Goal: Task Accomplishment & Management: Use online tool/utility

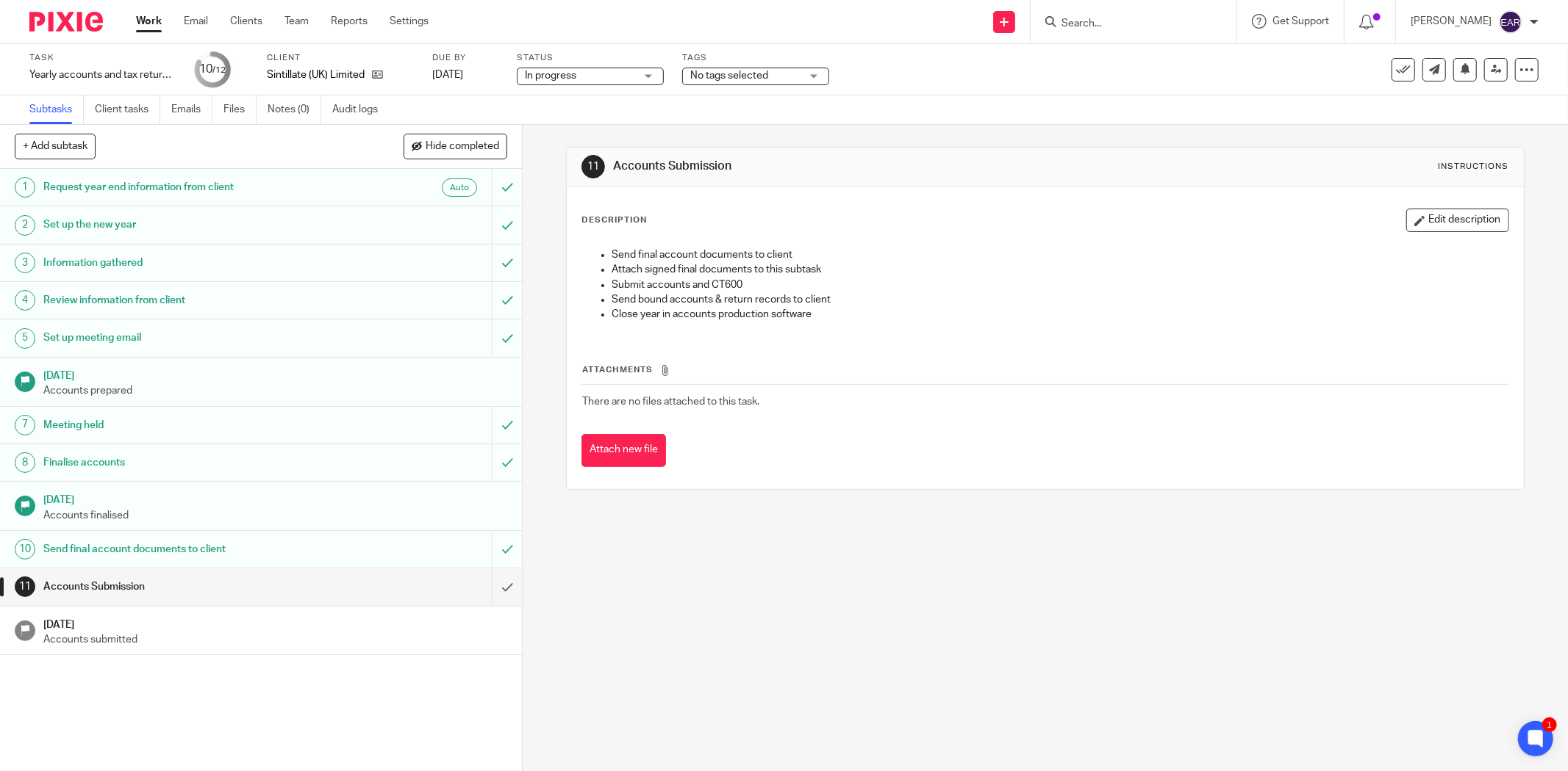
click at [1106, 28] on input "Search" at bounding box center [1126, 24] width 132 height 13
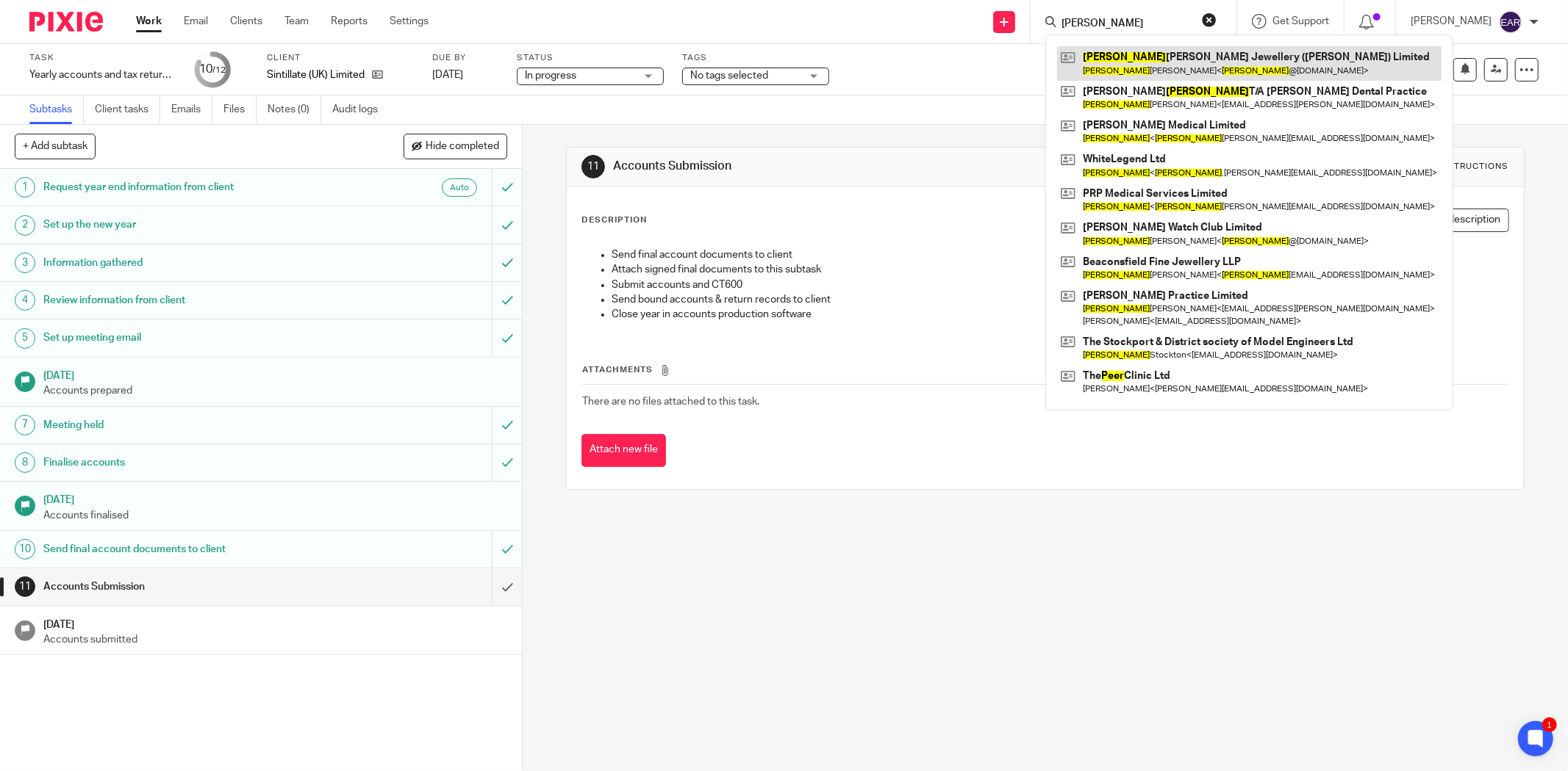
type input "peter"
click at [1121, 62] on link at bounding box center [1249, 63] width 384 height 34
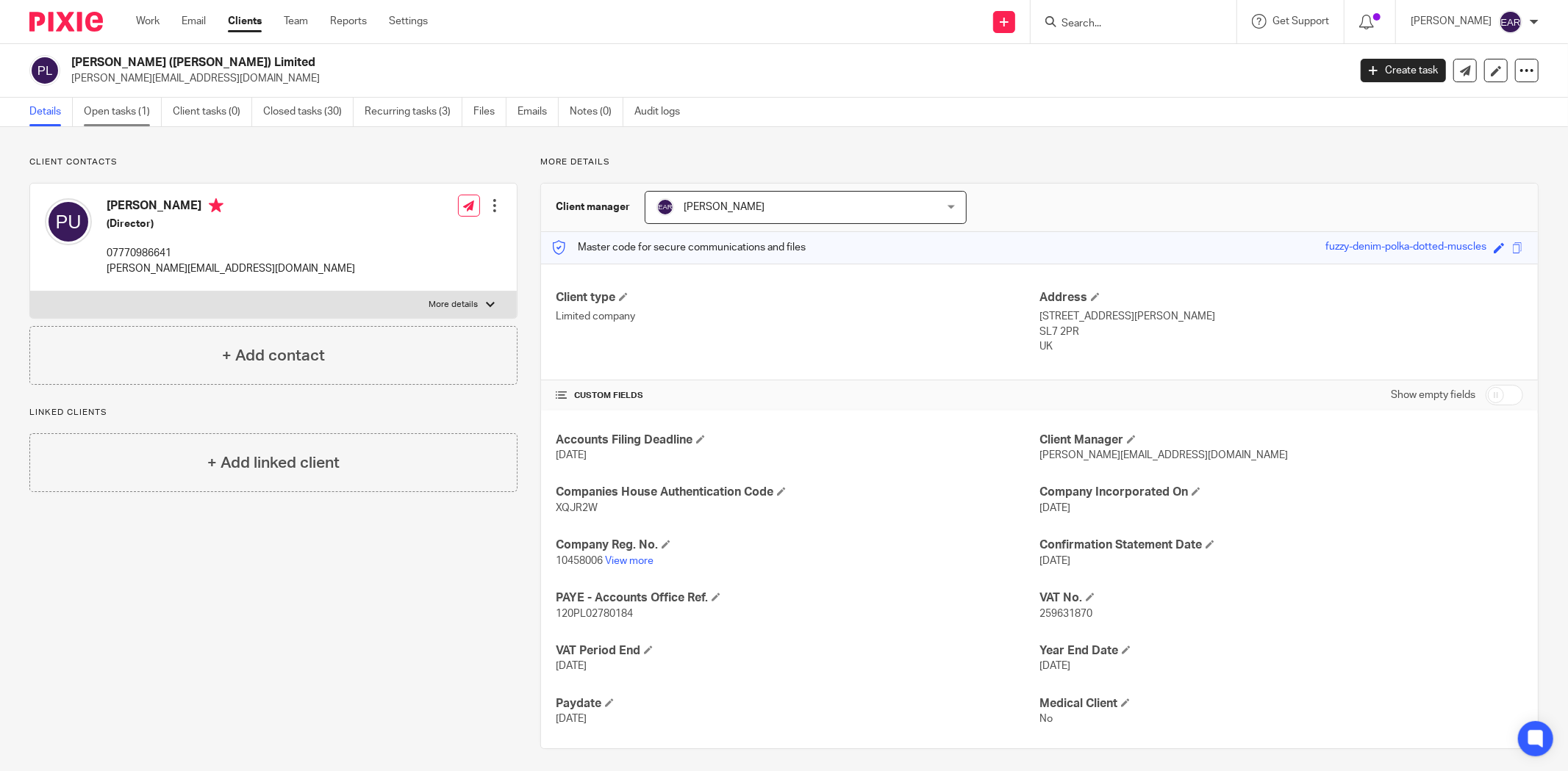
click at [100, 110] on link "Open tasks (1)" at bounding box center [122, 112] width 78 height 28
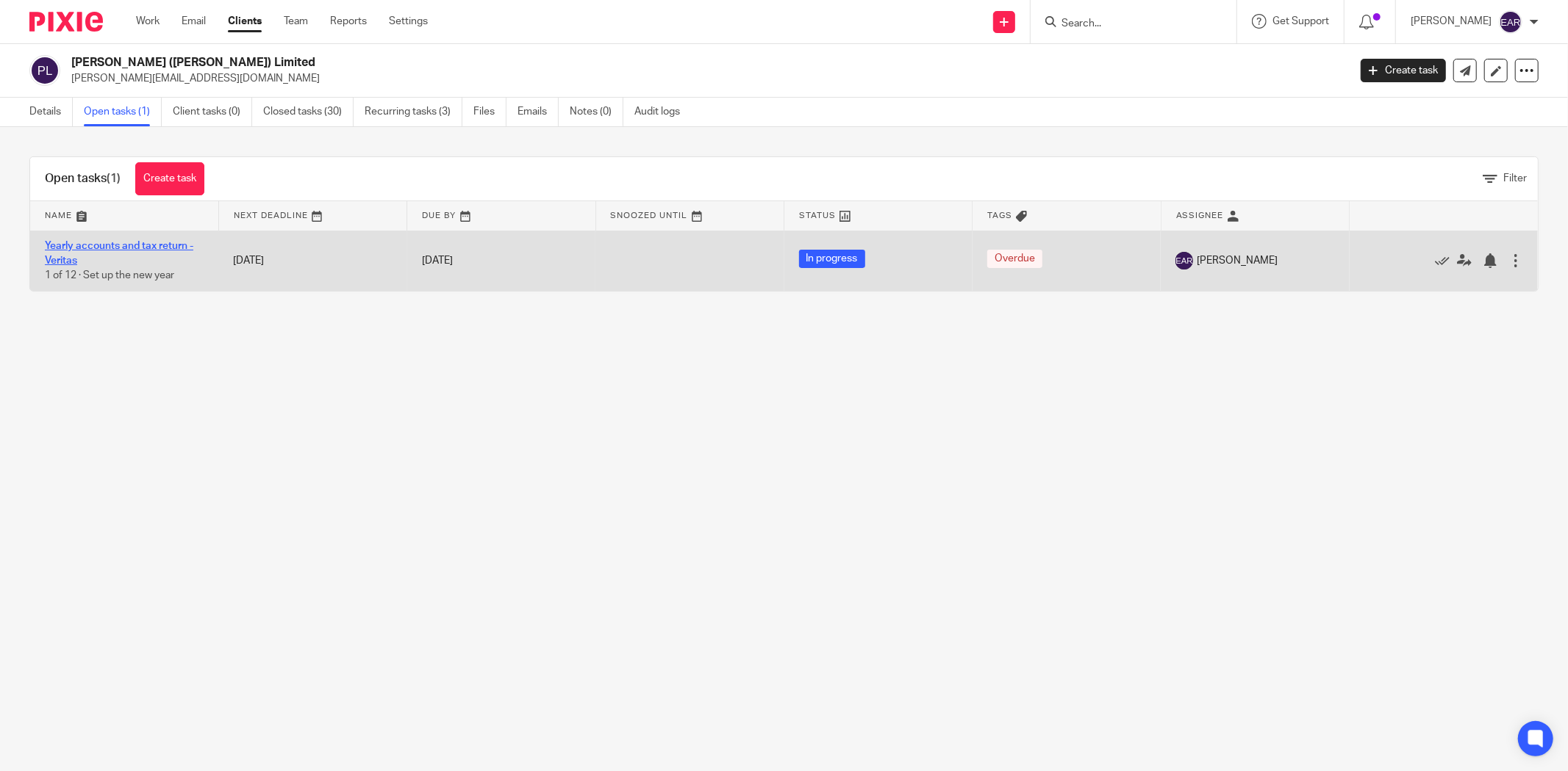
click at [114, 244] on link "Yearly accounts and tax return - Veritas" at bounding box center [118, 253] width 148 height 25
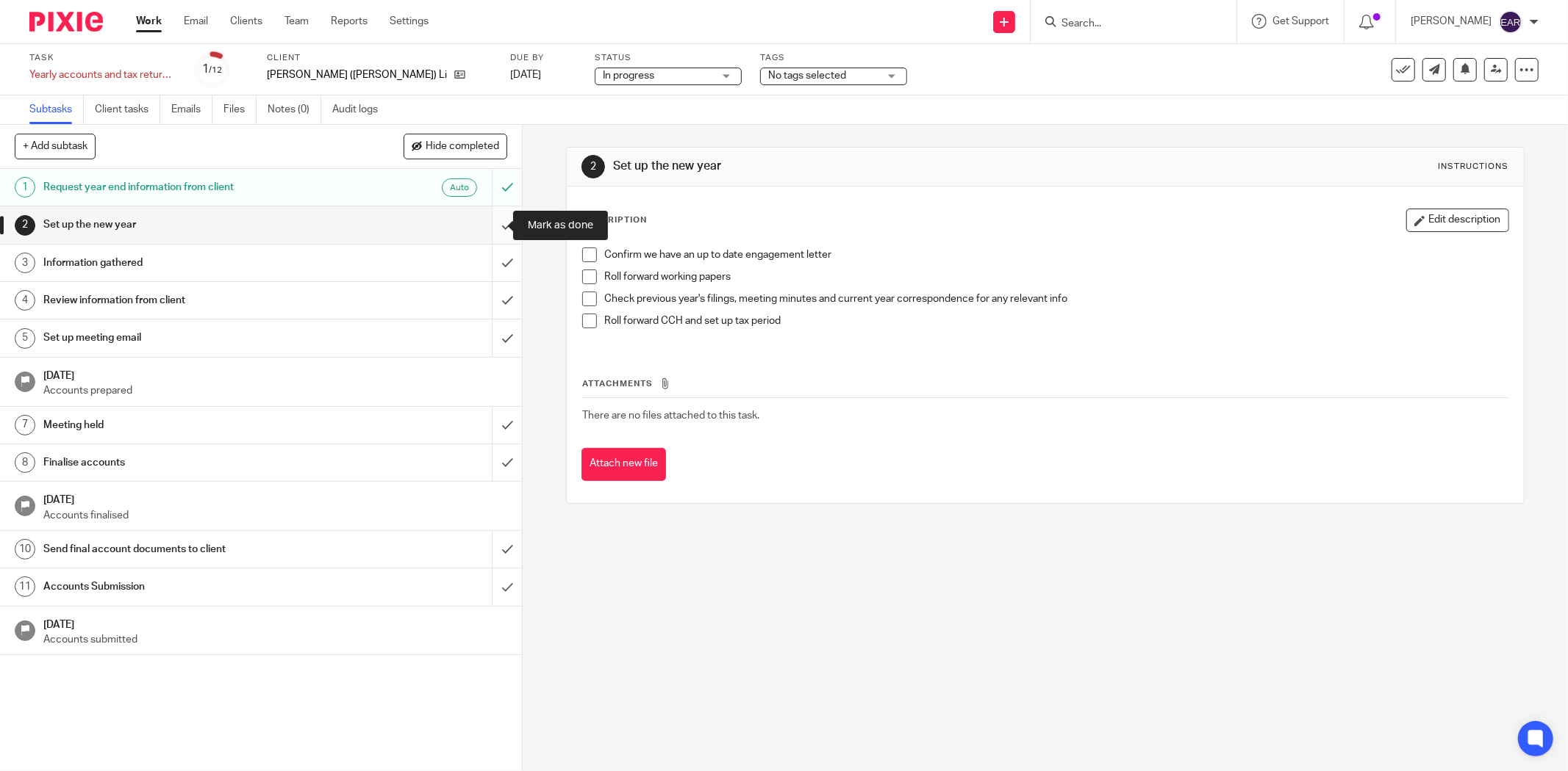
click at [489, 225] on input "submit" at bounding box center [260, 225] width 522 height 36
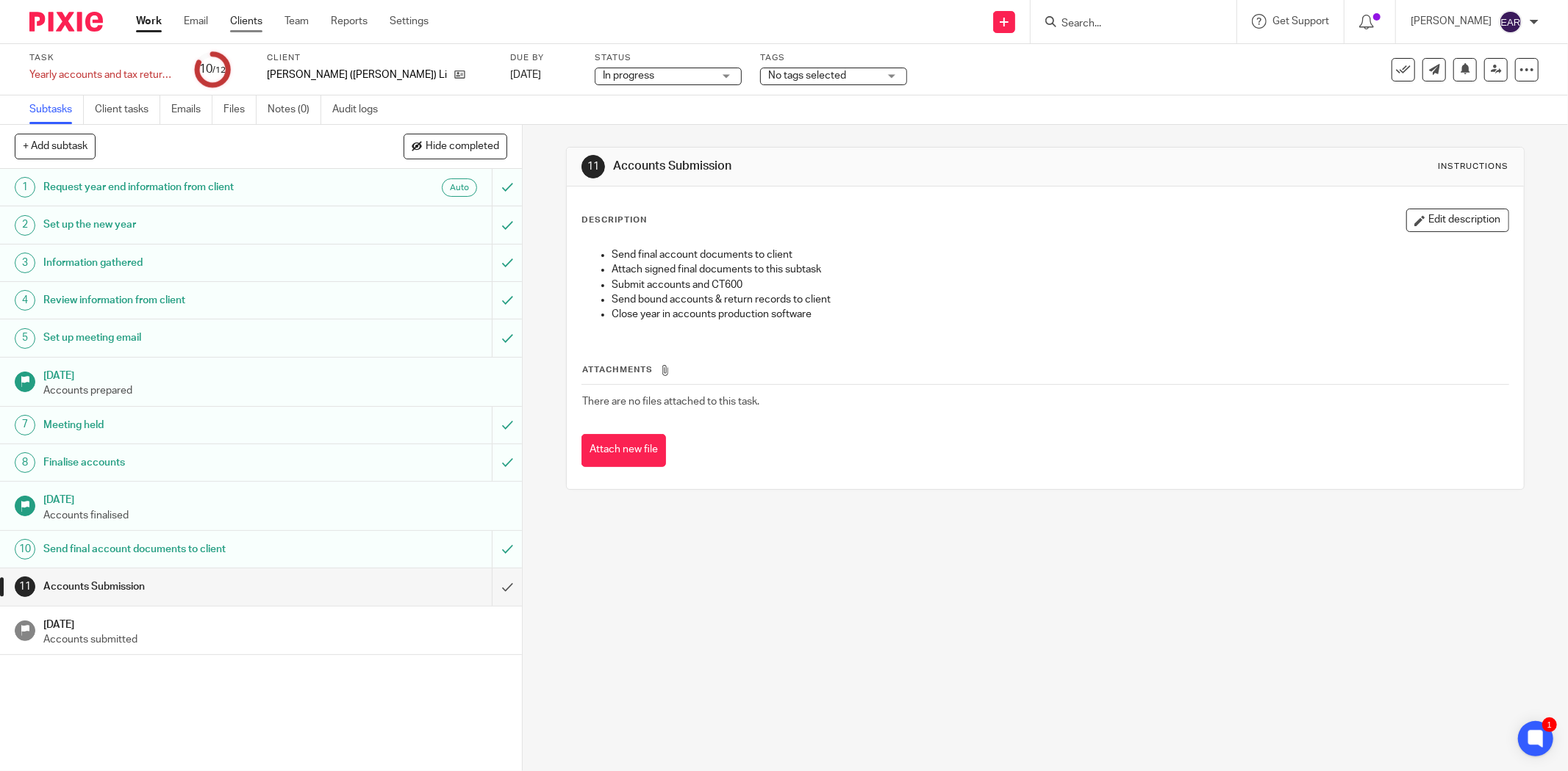
click at [232, 22] on link "Clients" at bounding box center [247, 21] width 32 height 15
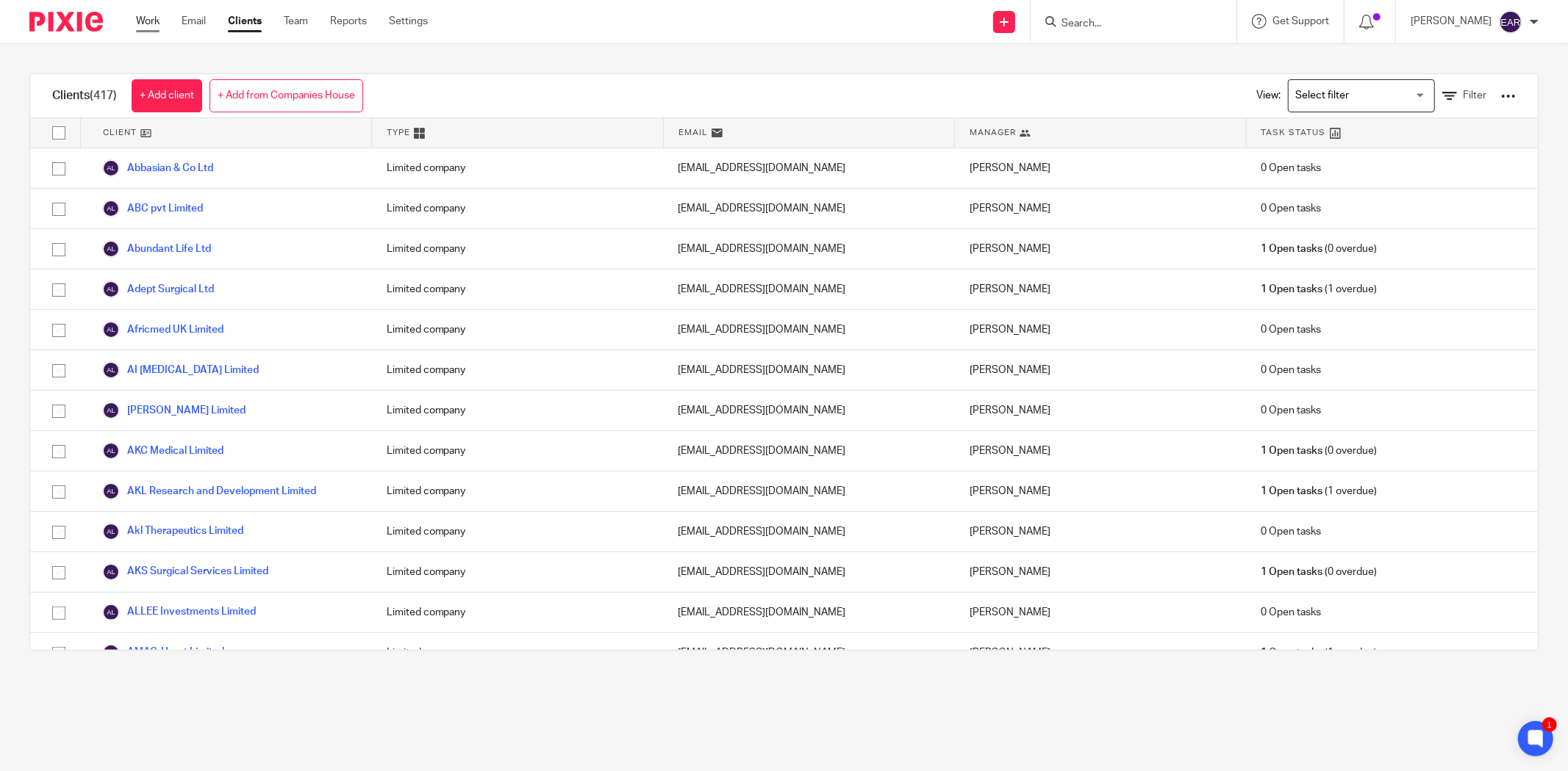
click at [153, 22] on link "Work" at bounding box center [148, 21] width 24 height 15
click at [292, 22] on link "Team" at bounding box center [296, 21] width 24 height 15
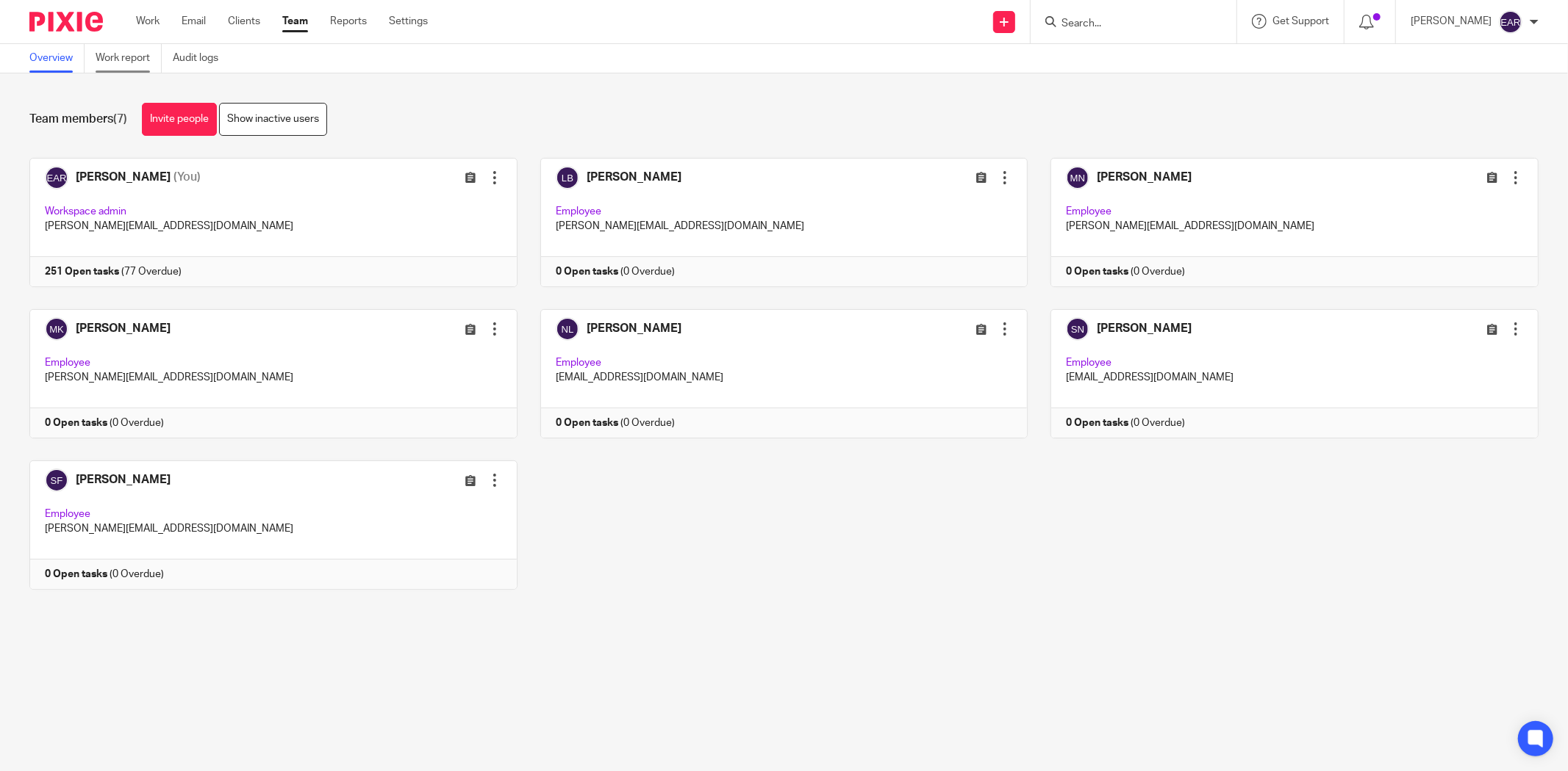
click at [122, 58] on link "Work report" at bounding box center [129, 58] width 67 height 28
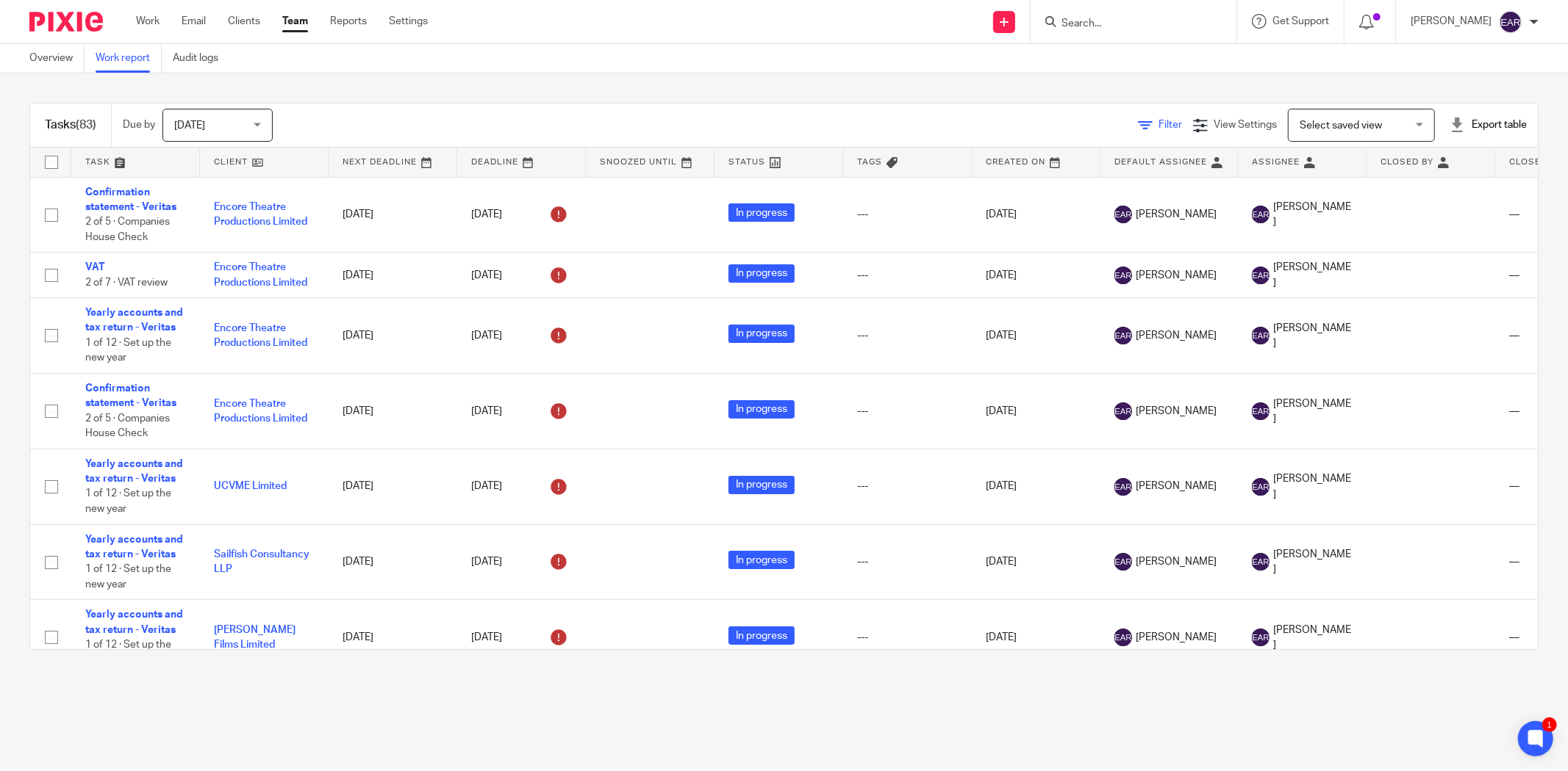
click at [1138, 121] on icon at bounding box center [1145, 126] width 15 height 15
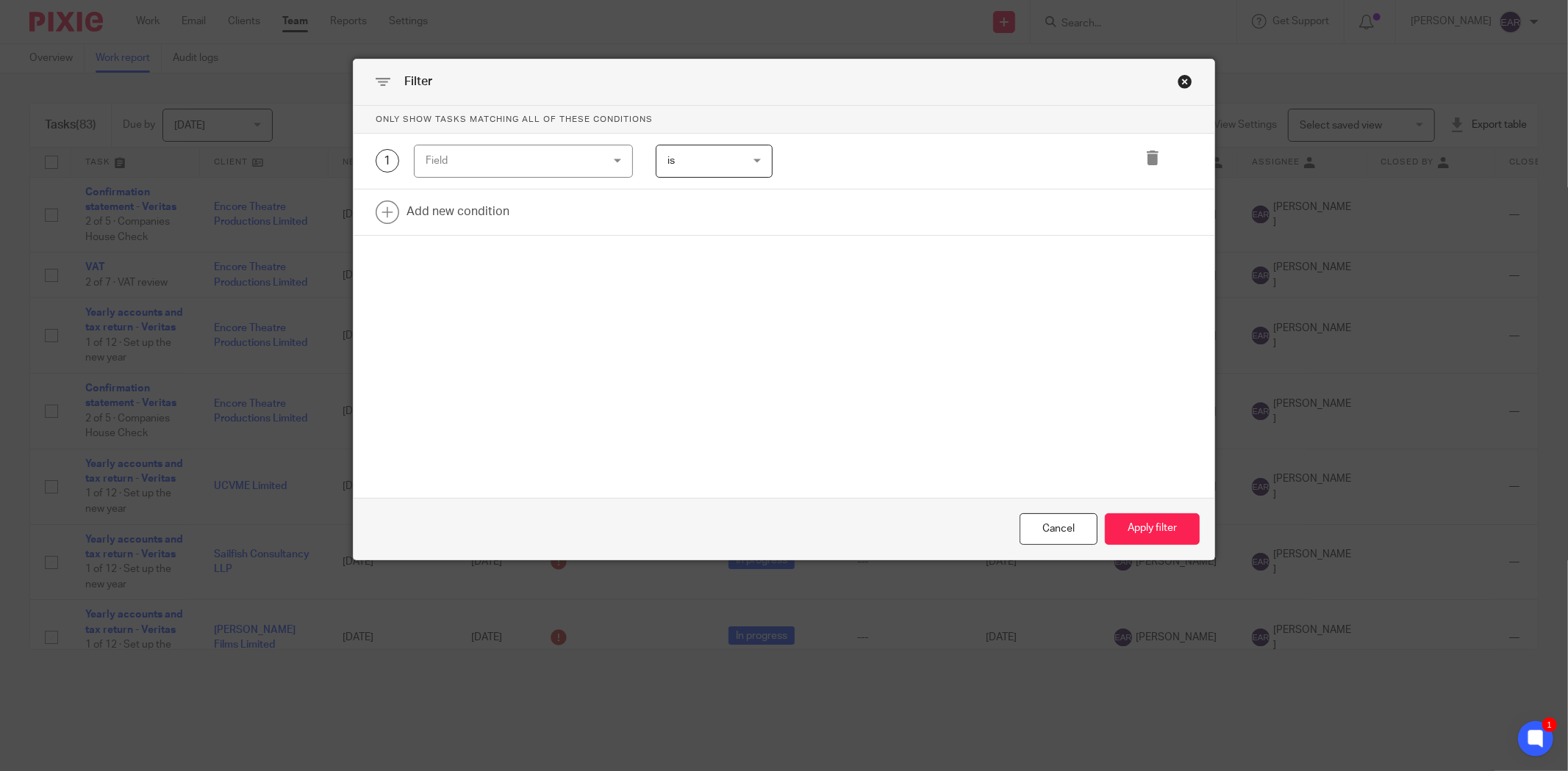
click at [594, 161] on div "Field" at bounding box center [523, 161] width 219 height 33
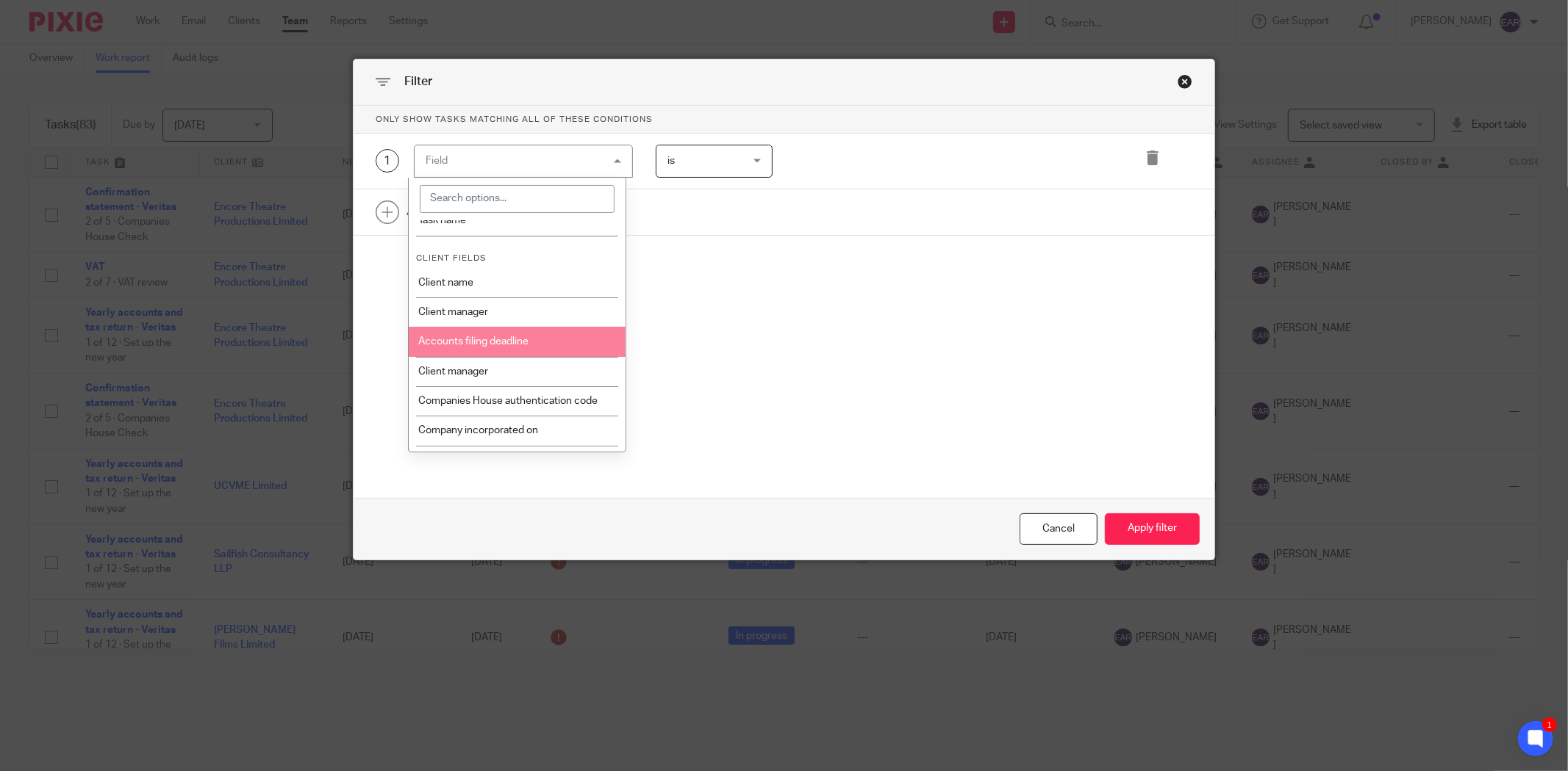
click at [534, 341] on li "Accounts filing deadline" at bounding box center [518, 341] width 217 height 29
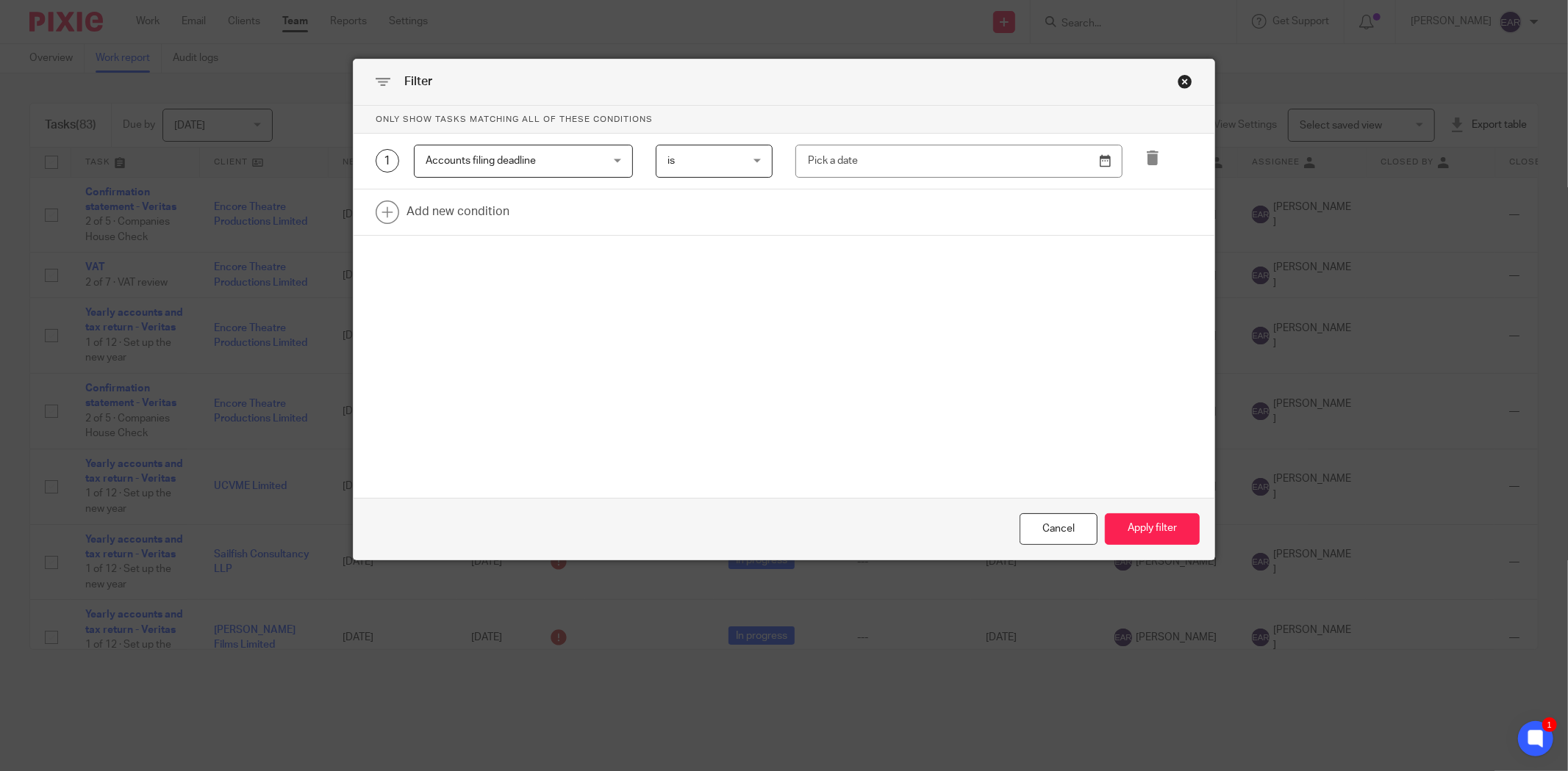
click at [758, 161] on div "is is" at bounding box center [714, 161] width 117 height 33
click at [716, 246] on li "before" at bounding box center [708, 253] width 115 height 30
click at [1099, 165] on input "text" at bounding box center [958, 161] width 327 height 33
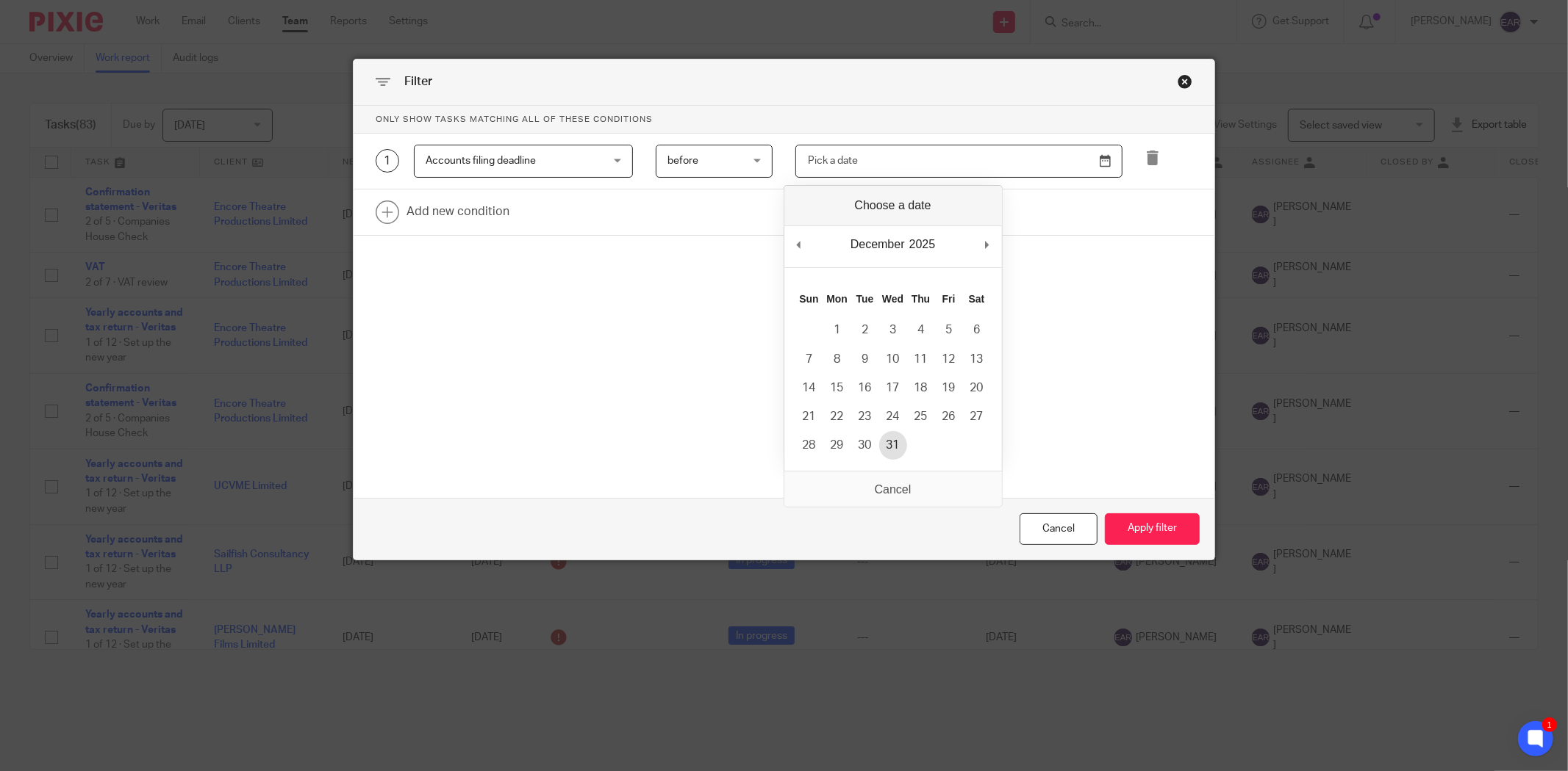
type input "[DATE]"
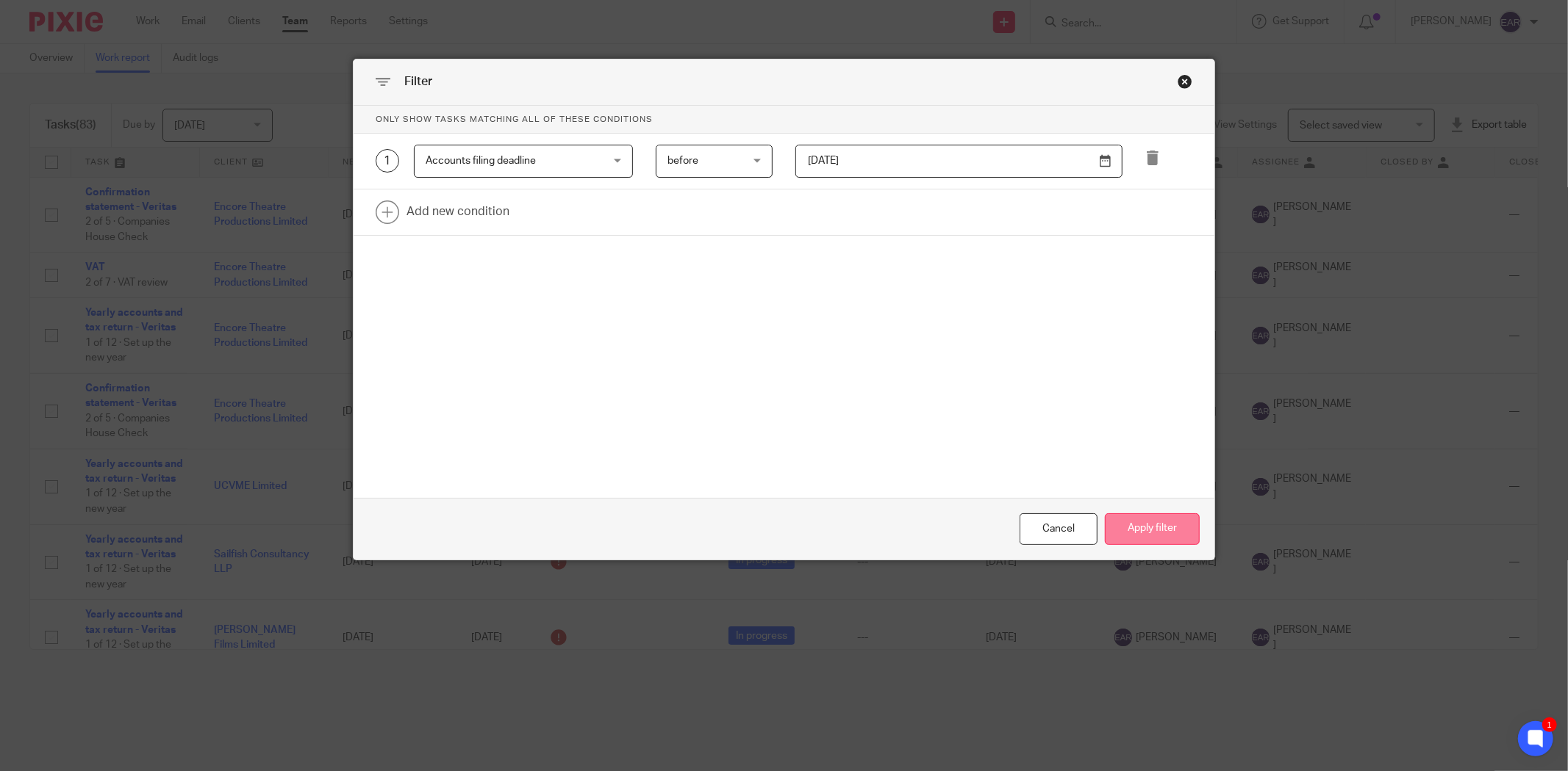
click at [1156, 533] on button "Apply filter" at bounding box center [1152, 529] width 95 height 32
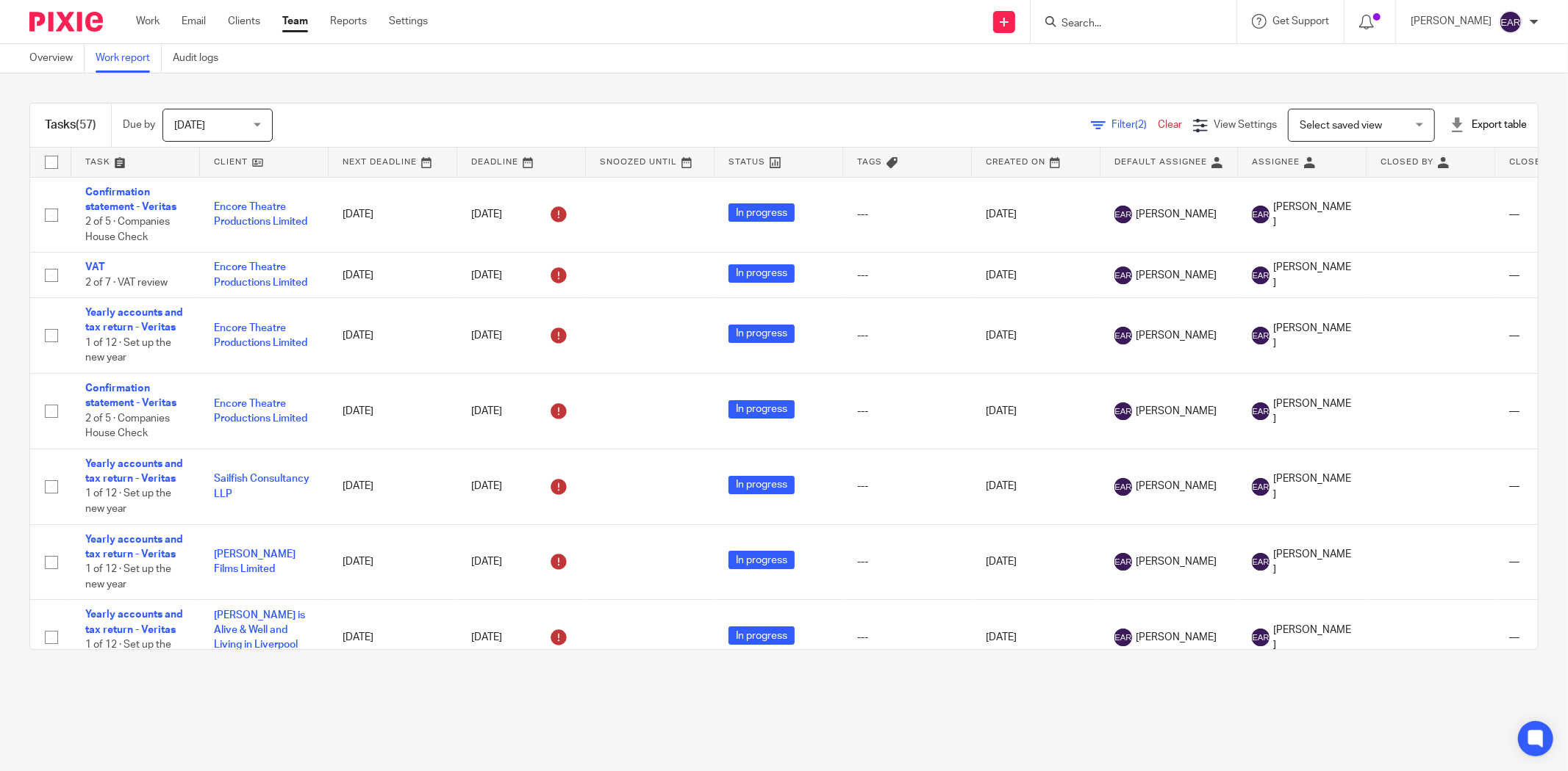
click at [1111, 121] on span "Filter (2)" at bounding box center [1134, 125] width 46 height 11
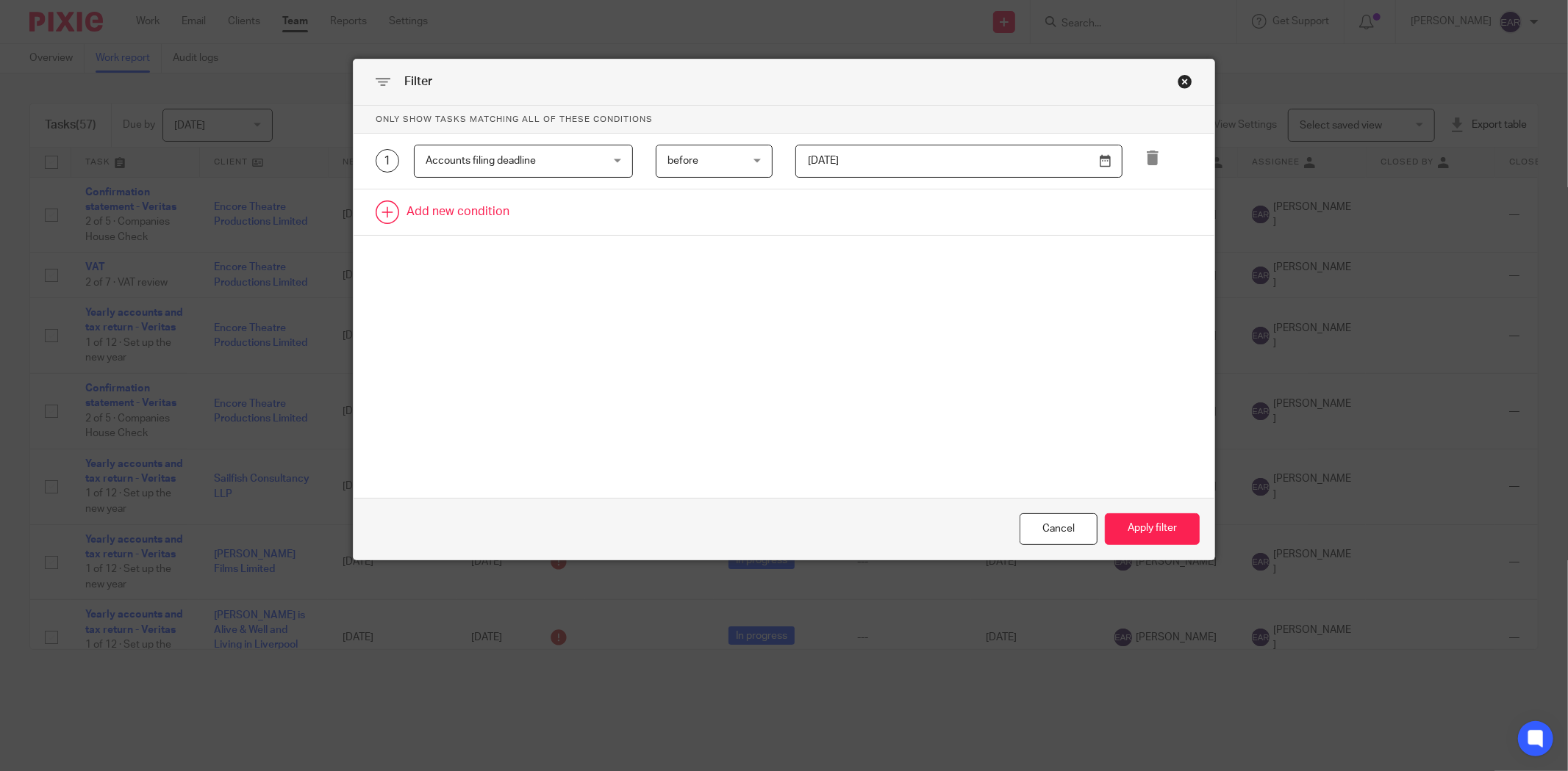
click at [400, 210] on link at bounding box center [784, 212] width 861 height 45
click at [613, 214] on div "Field" at bounding box center [523, 216] width 219 height 33
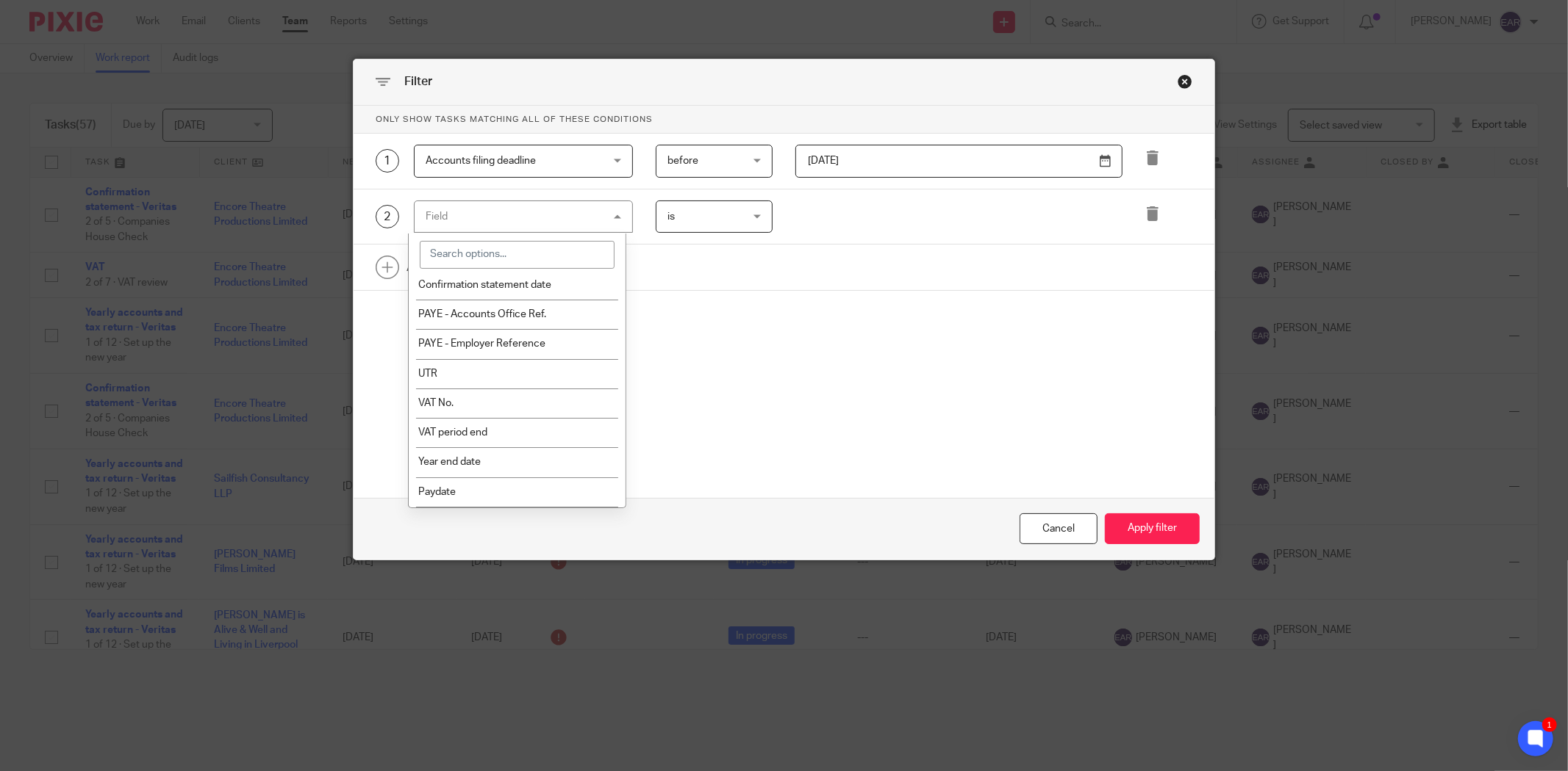
scroll to position [662, 0]
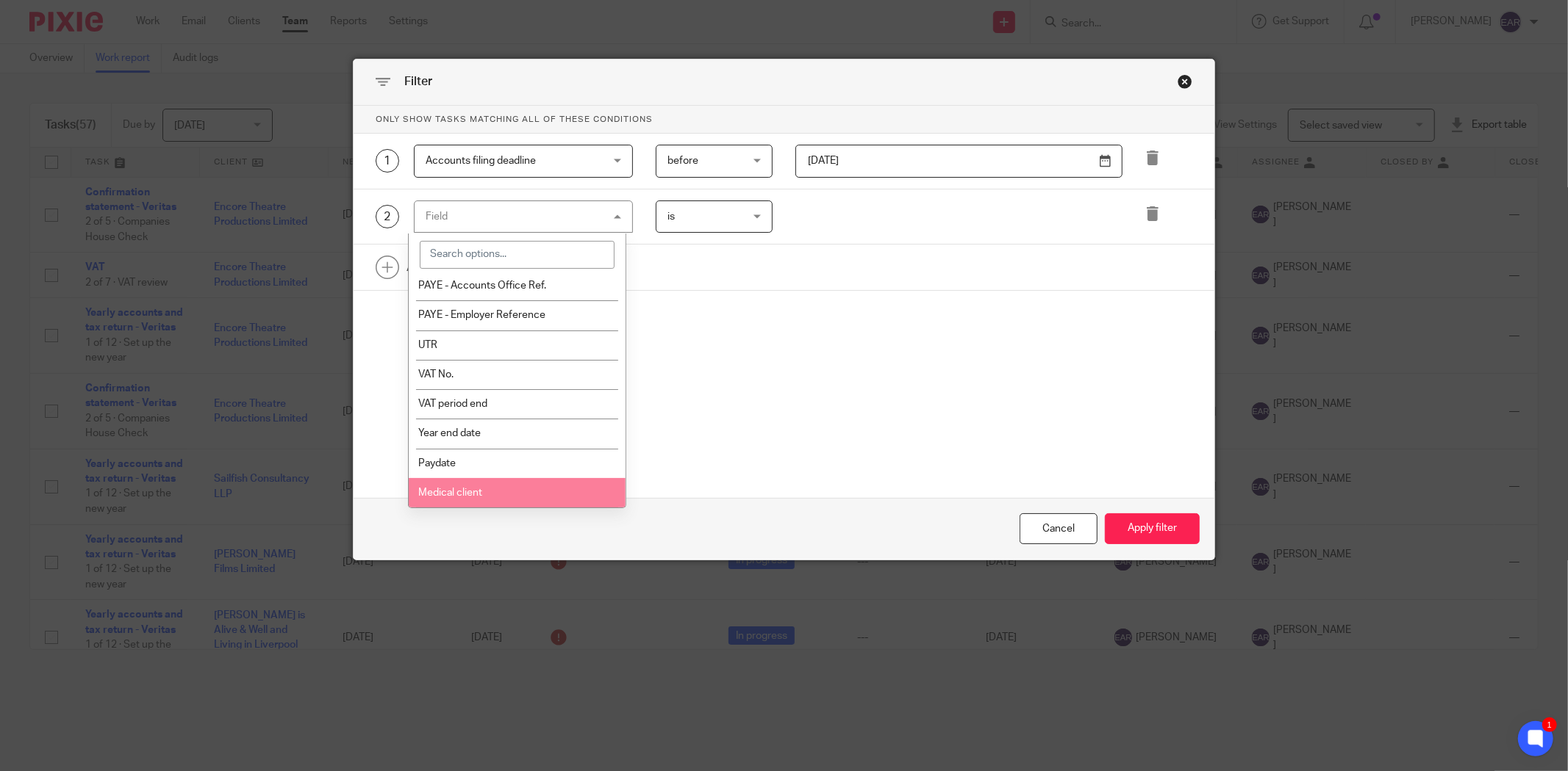
click at [527, 495] on li "Medical client" at bounding box center [518, 493] width 217 height 29
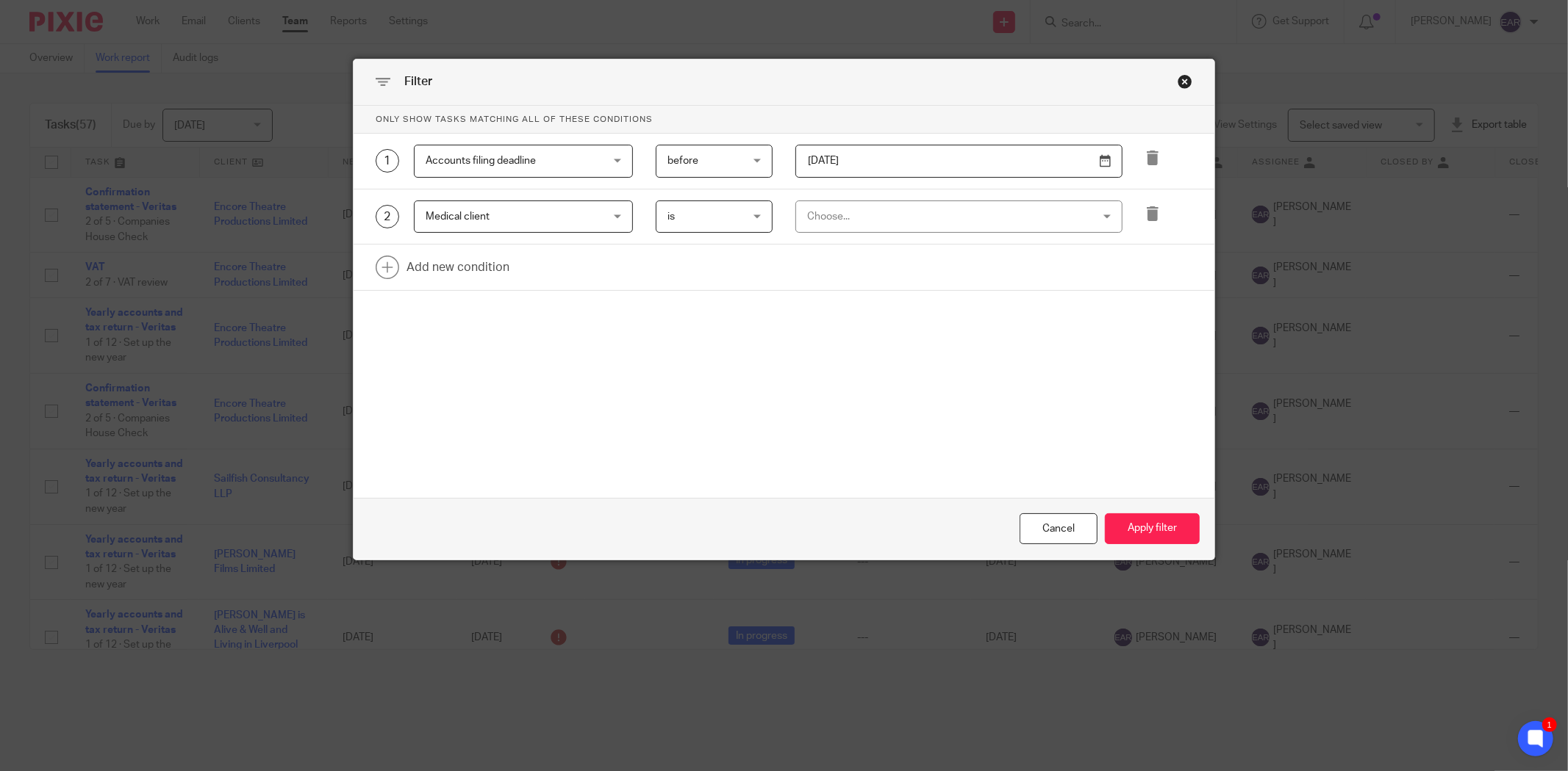
click at [853, 213] on div "Choose..." at bounding box center [933, 216] width 251 height 31
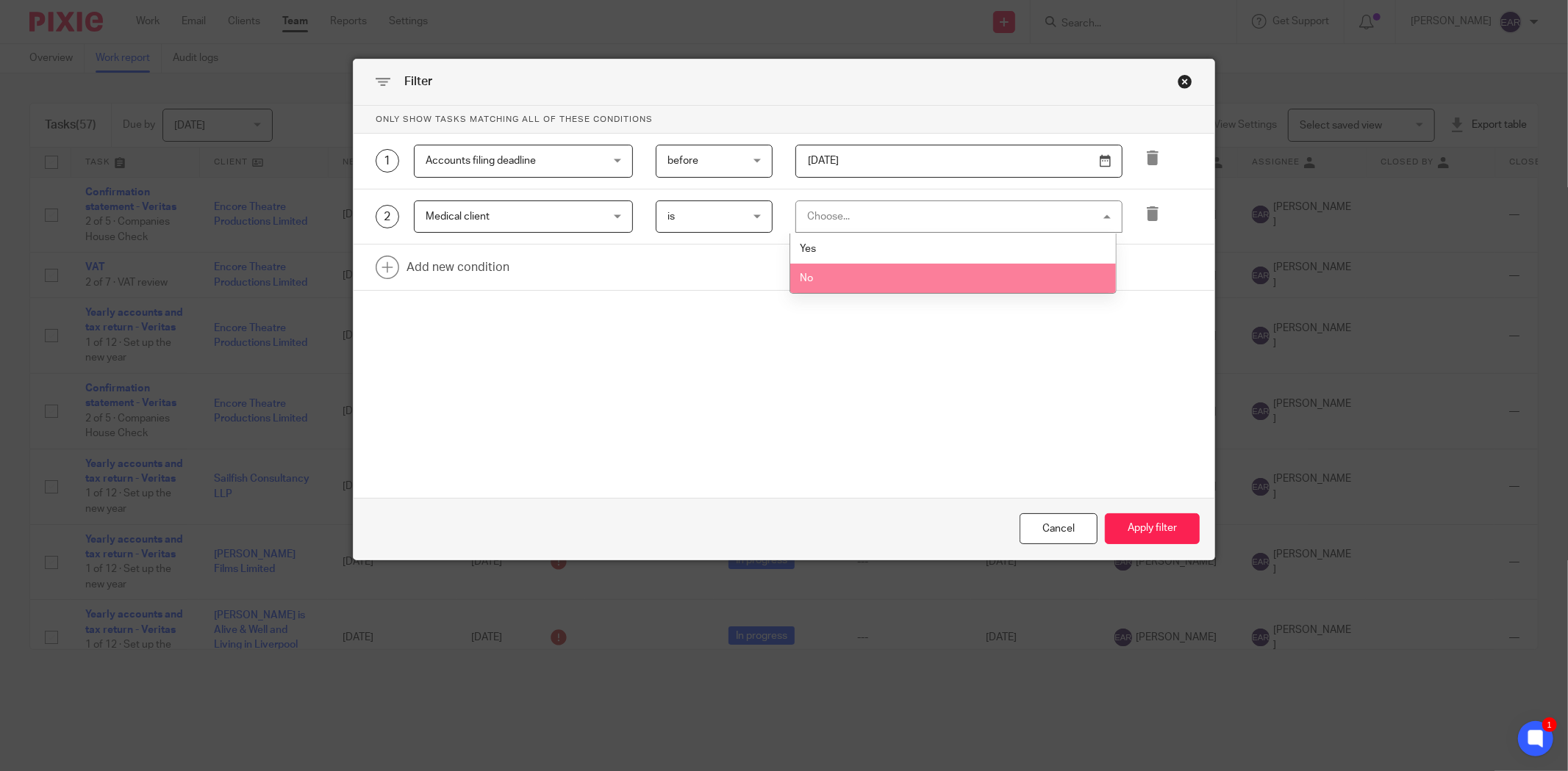
click at [835, 281] on li "No" at bounding box center [952, 278] width 325 height 30
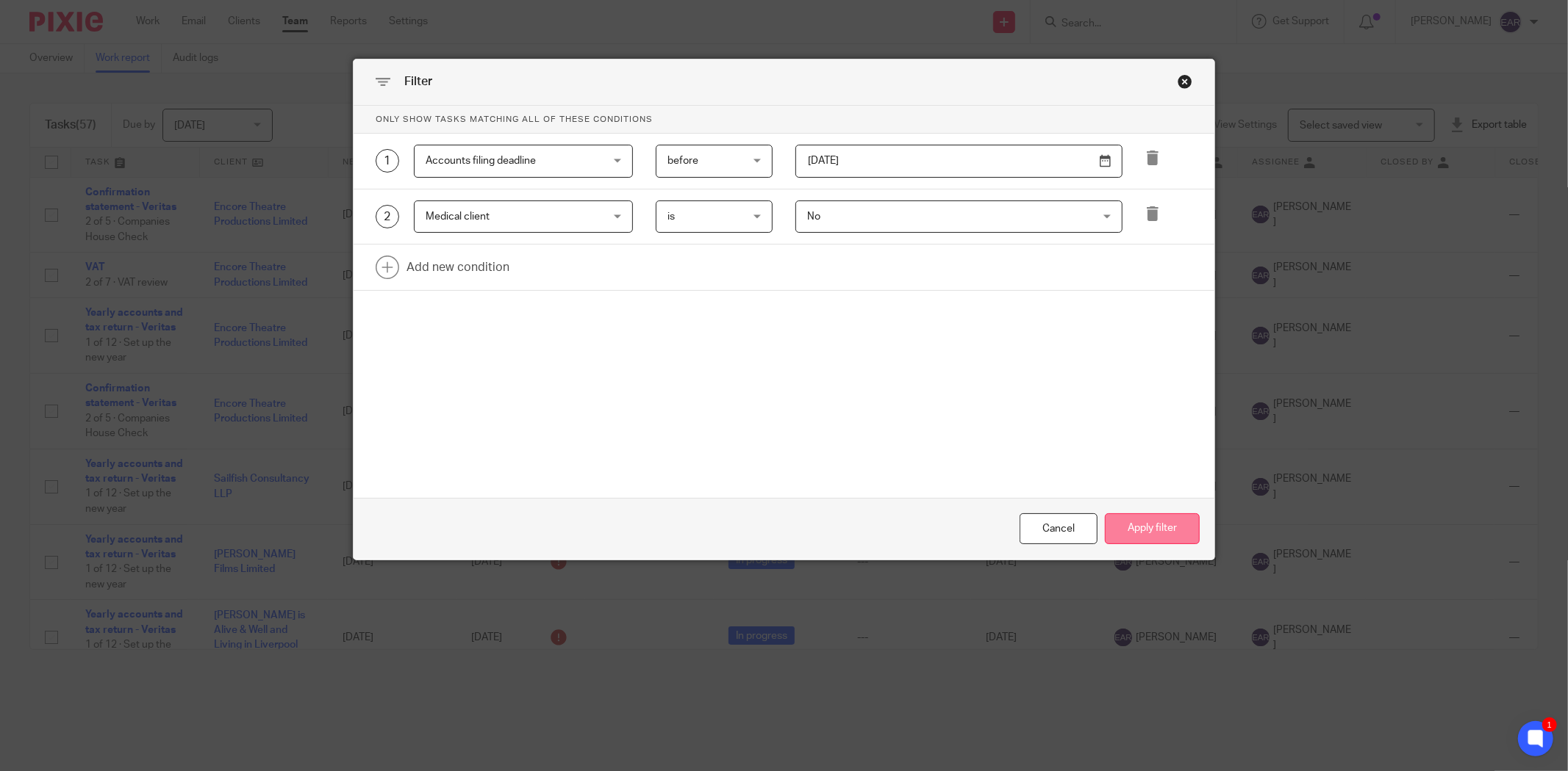
click at [1155, 534] on button "Apply filter" at bounding box center [1152, 529] width 95 height 32
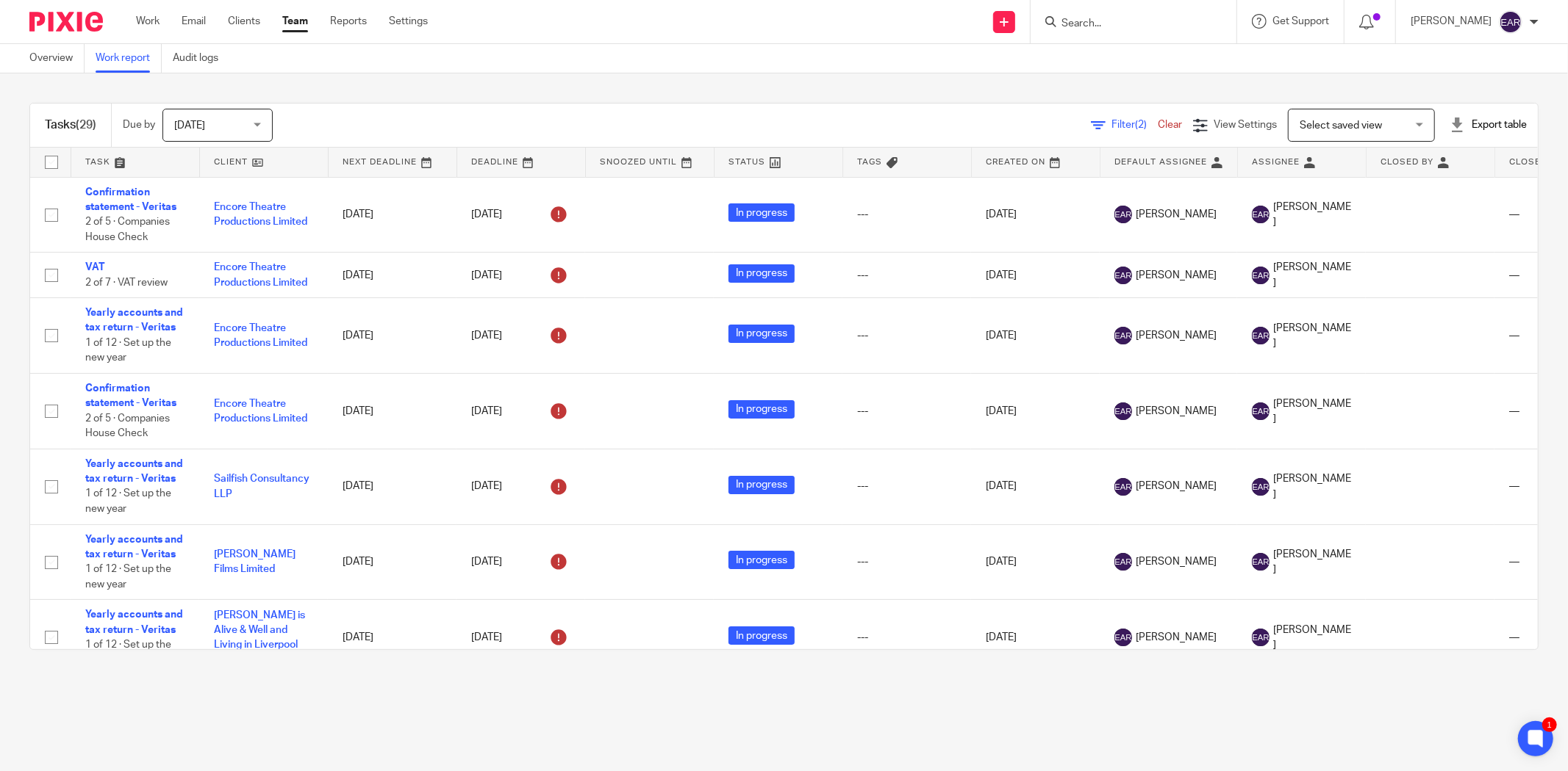
click at [1459, 126] on div "Export table" at bounding box center [1488, 125] width 77 height 15
click at [1434, 178] on link "Excel spreadsheet" at bounding box center [1448, 179] width 85 height 11
